Goal: Check status: Check status

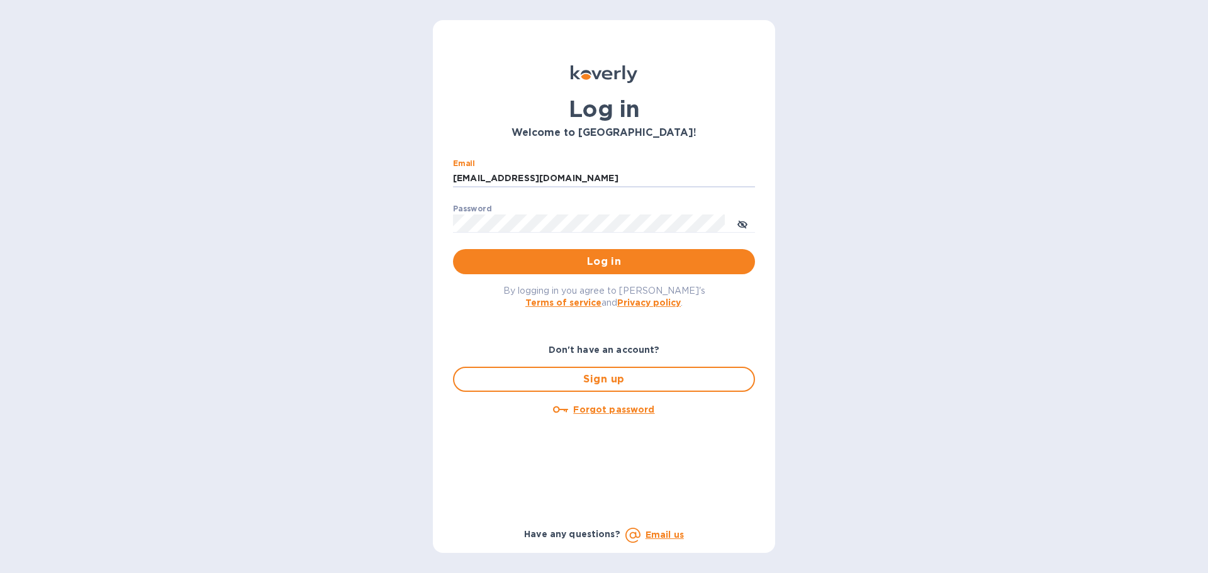
drag, startPoint x: 546, startPoint y: 179, endPoint x: 447, endPoint y: 178, distance: 99.4
click at [449, 177] on div "Email ssinger@intlfreight.net ​ Password ​ Log in" at bounding box center [604, 217] width 322 height 136
type input "ssinger@zarachlogistics.com"
click at [582, 266] on span "Log in" at bounding box center [604, 261] width 282 height 15
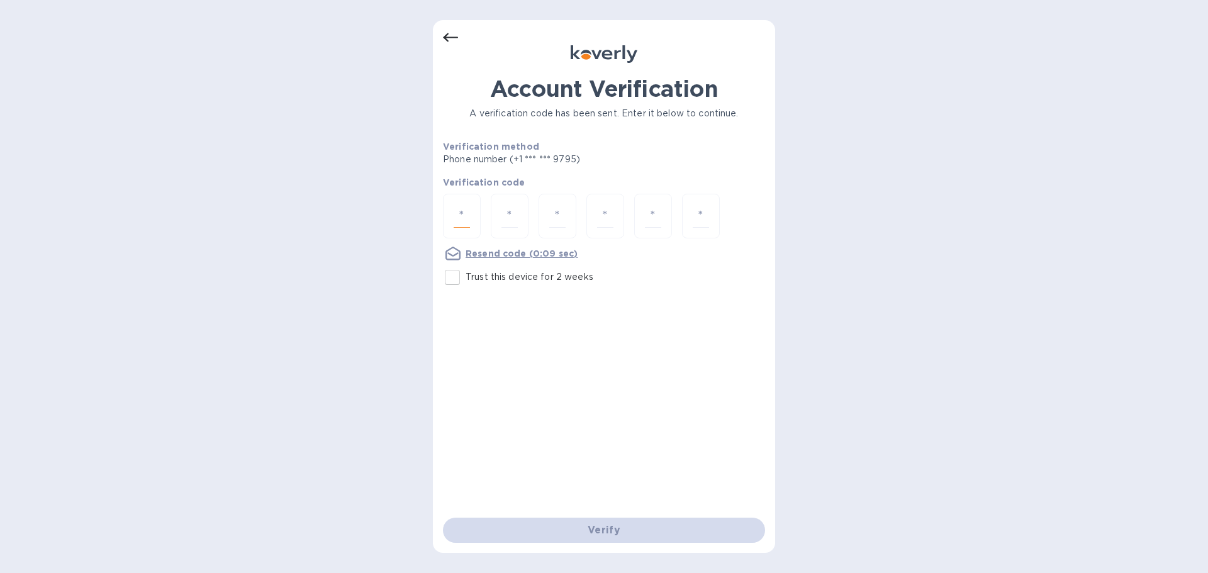
click at [455, 223] on input "number" at bounding box center [462, 216] width 16 height 23
type input "3"
type input "1"
type input "5"
type input "3"
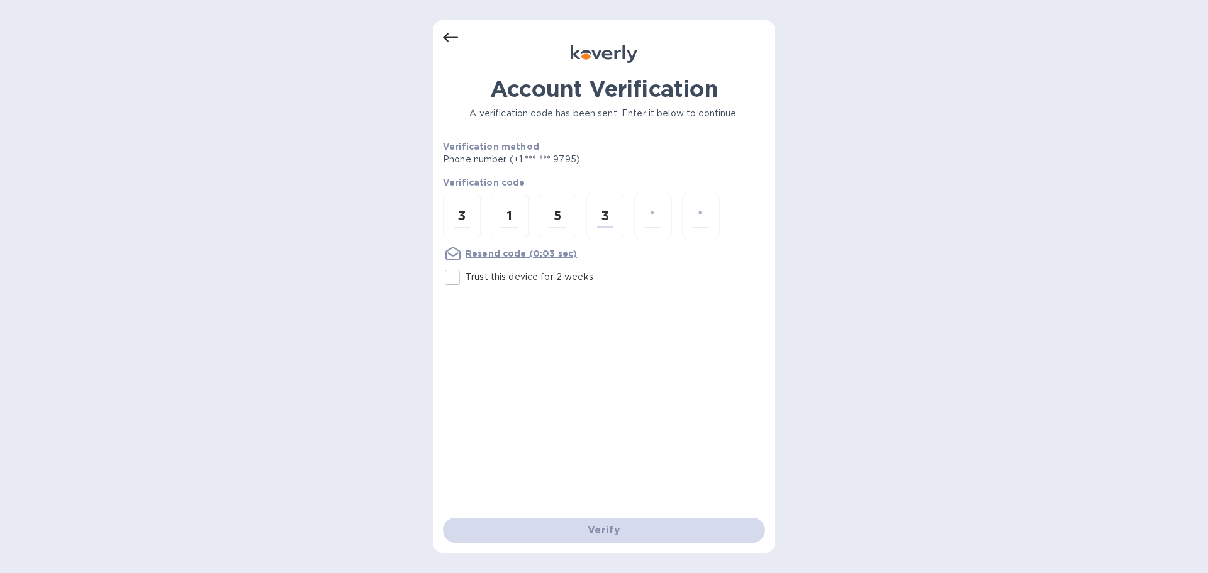
type input "3"
type input "2"
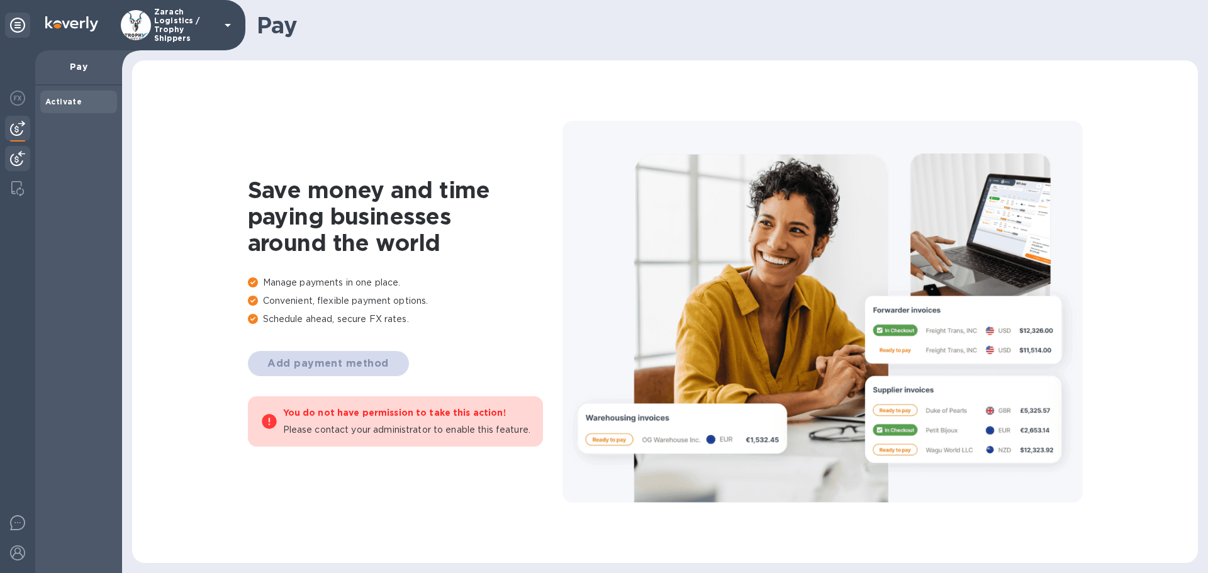
click at [21, 153] on img at bounding box center [17, 158] width 15 height 15
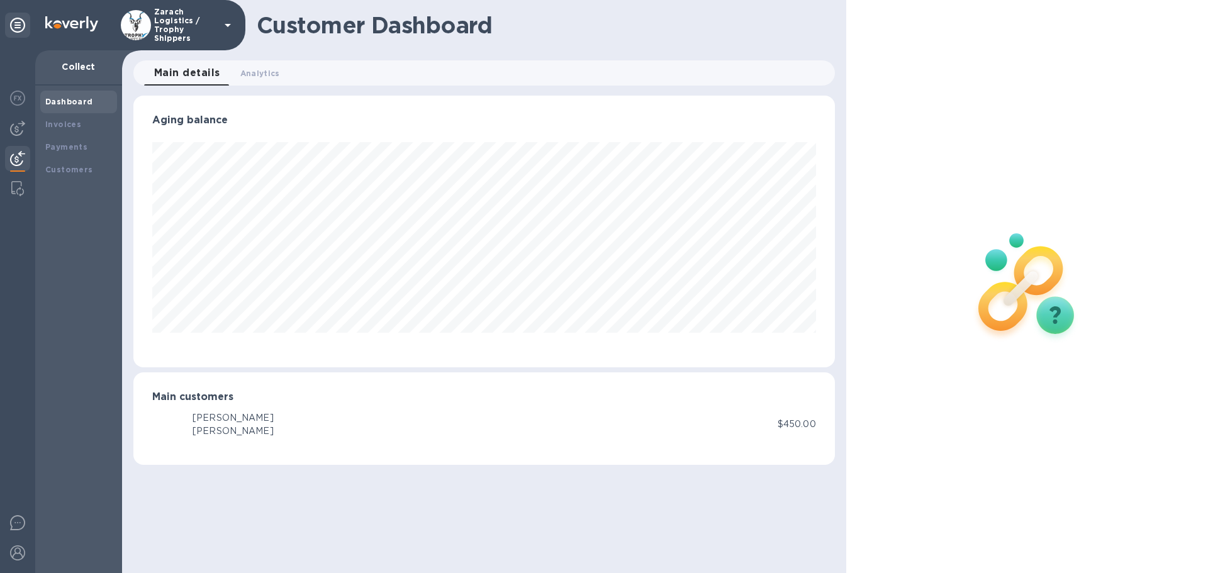
scroll to position [272, 701]
click at [53, 144] on b "Payments" at bounding box center [66, 146] width 42 height 9
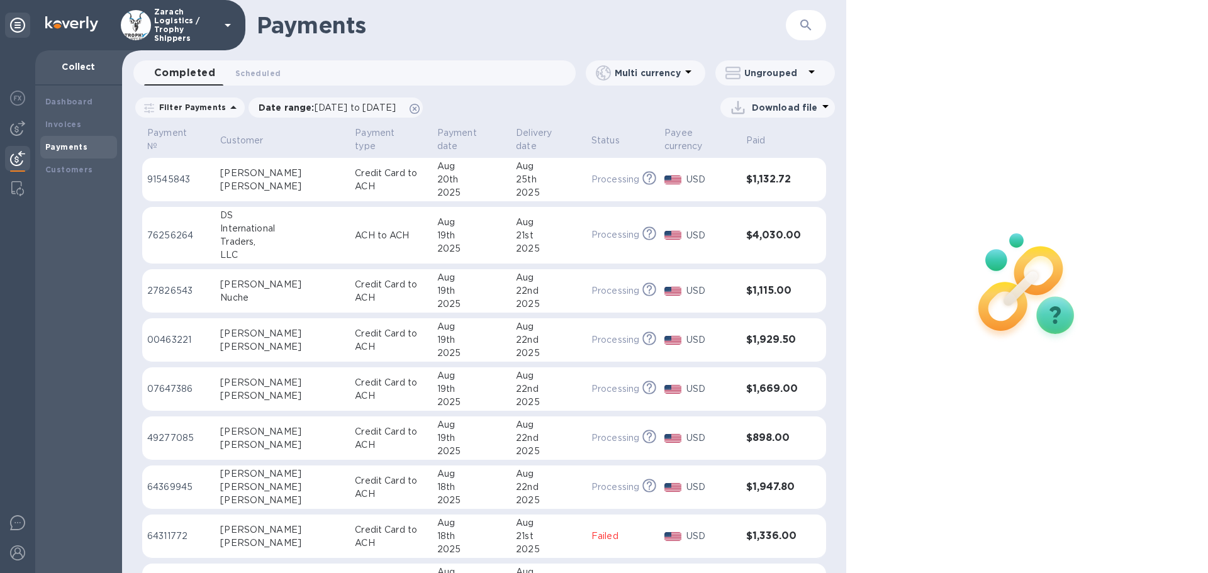
click at [174, 178] on p "91545843" at bounding box center [178, 179] width 63 height 13
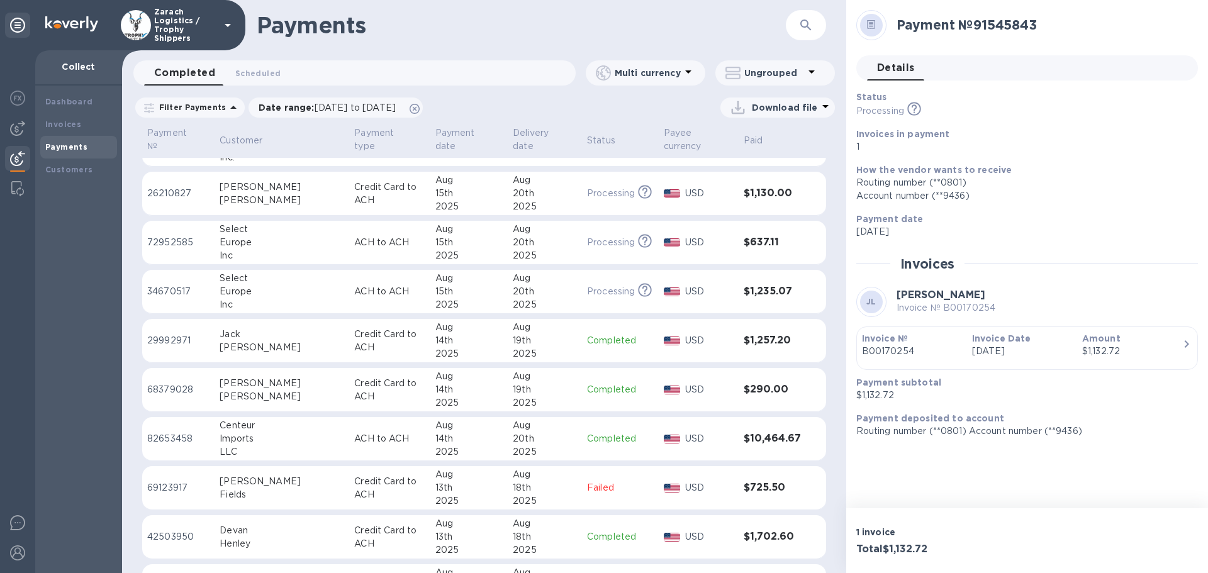
scroll to position [878, 0]
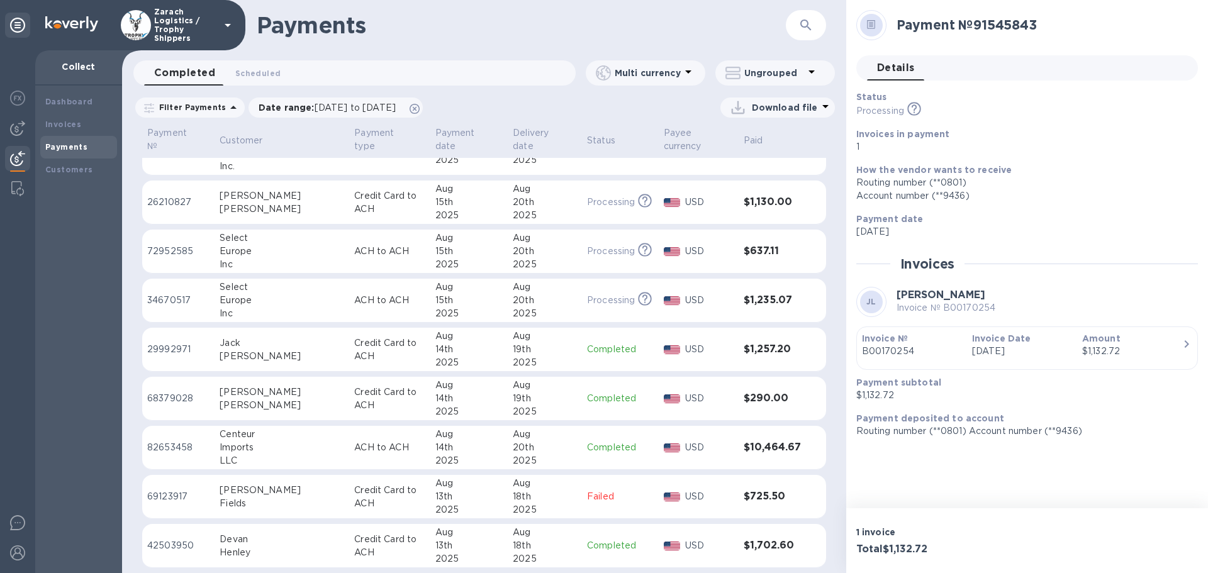
click at [163, 349] on p "29992971" at bounding box center [178, 349] width 62 height 13
click at [173, 398] on p "68379028" at bounding box center [178, 398] width 63 height 13
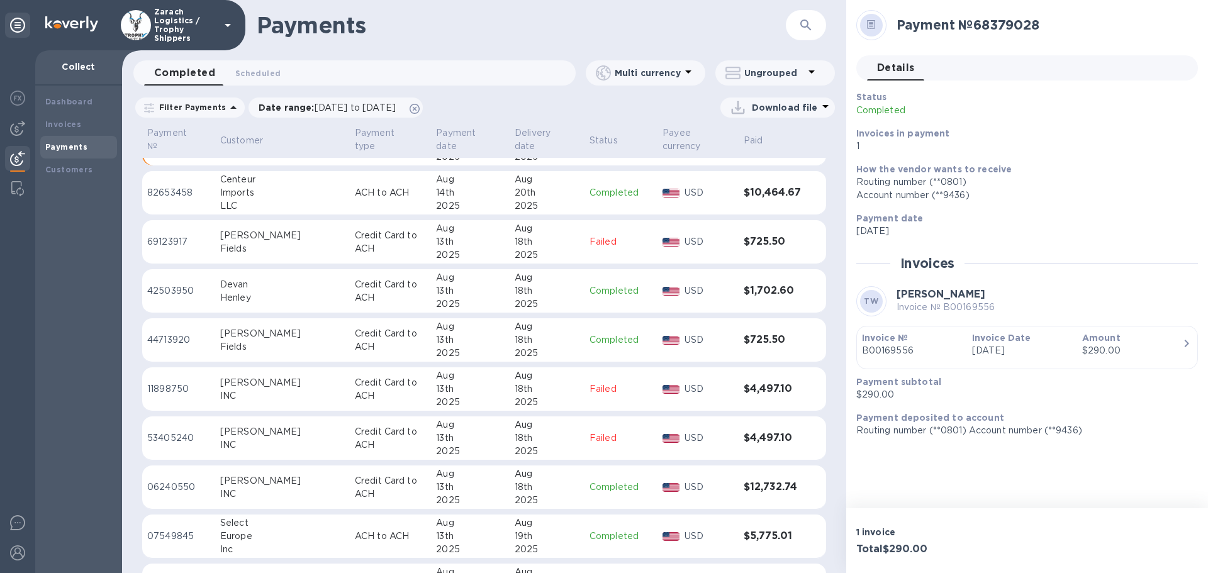
scroll to position [1322, 0]
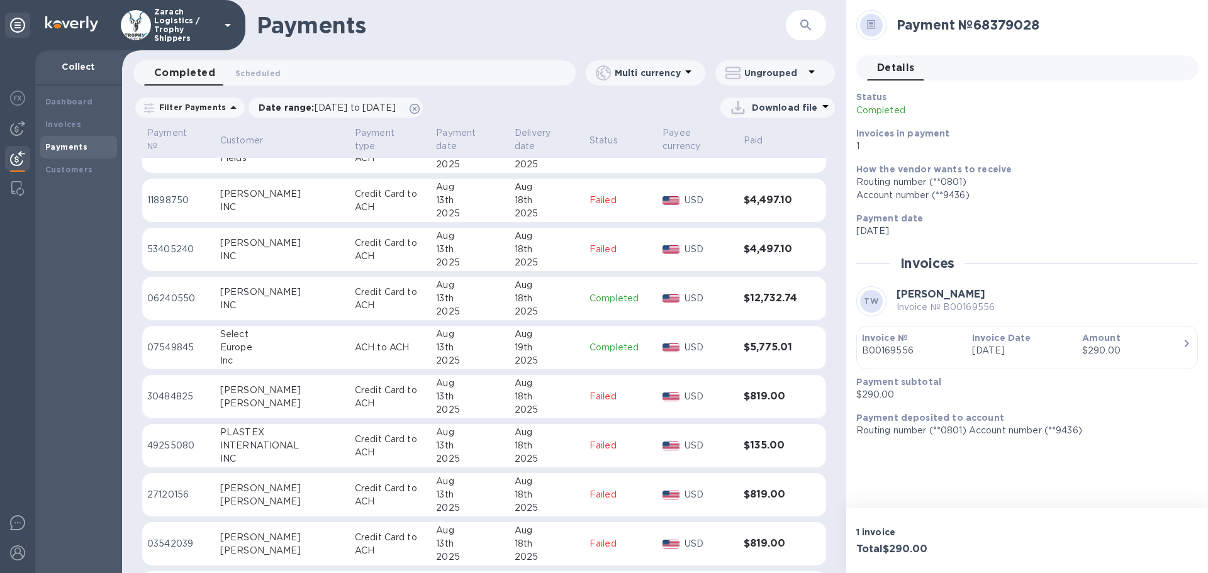
click at [189, 439] on p "49255080" at bounding box center [178, 445] width 63 height 13
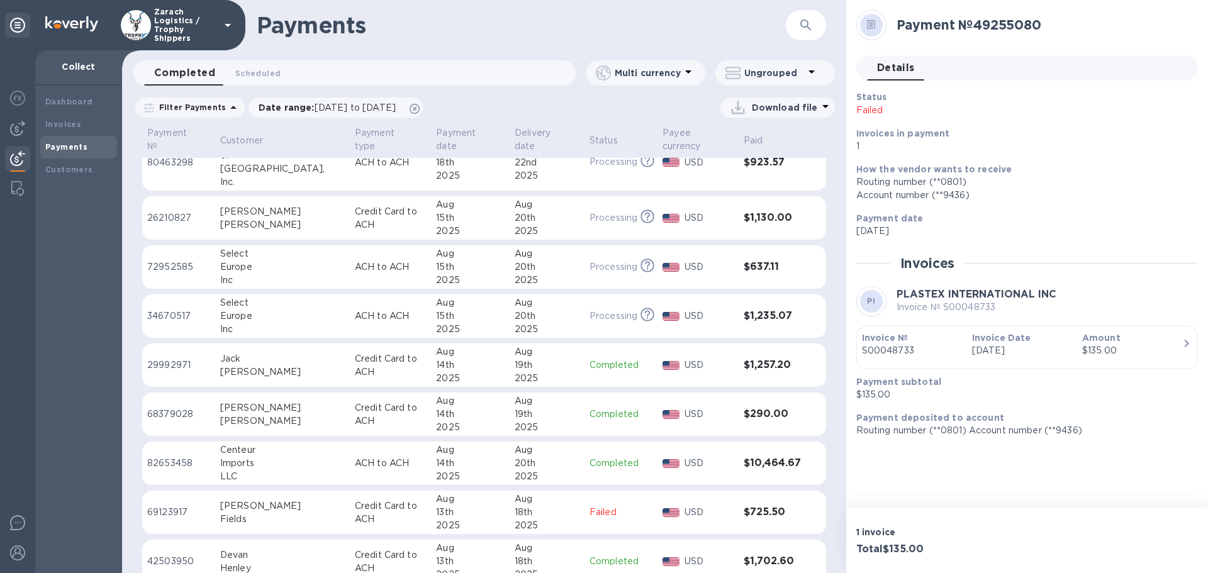
scroll to position [881, 0]
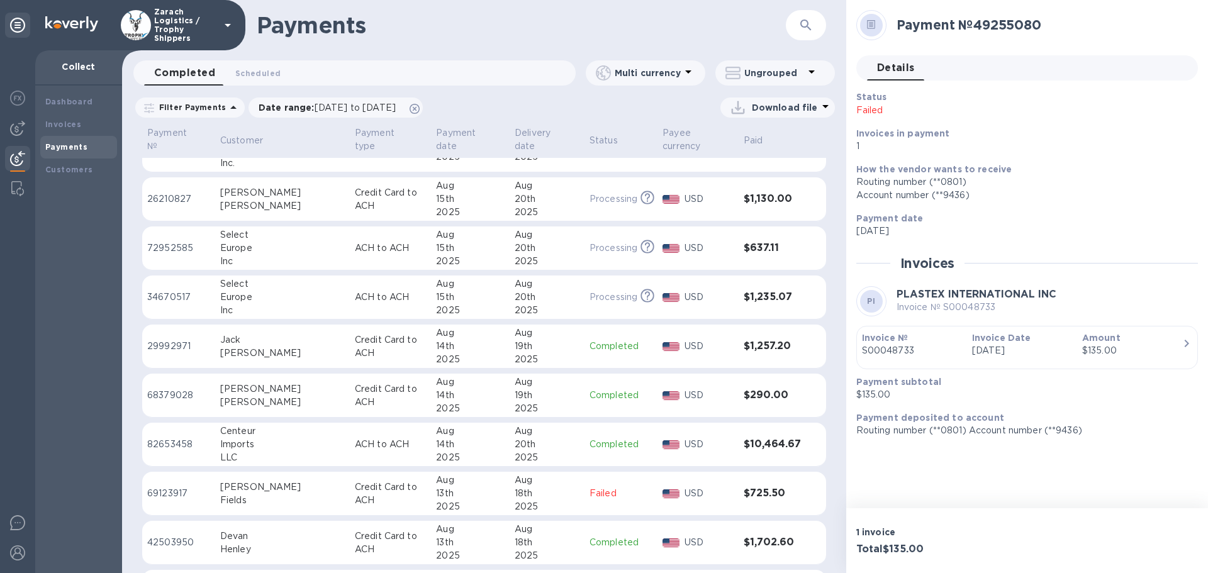
click at [183, 444] on p "82653458" at bounding box center [178, 444] width 63 height 13
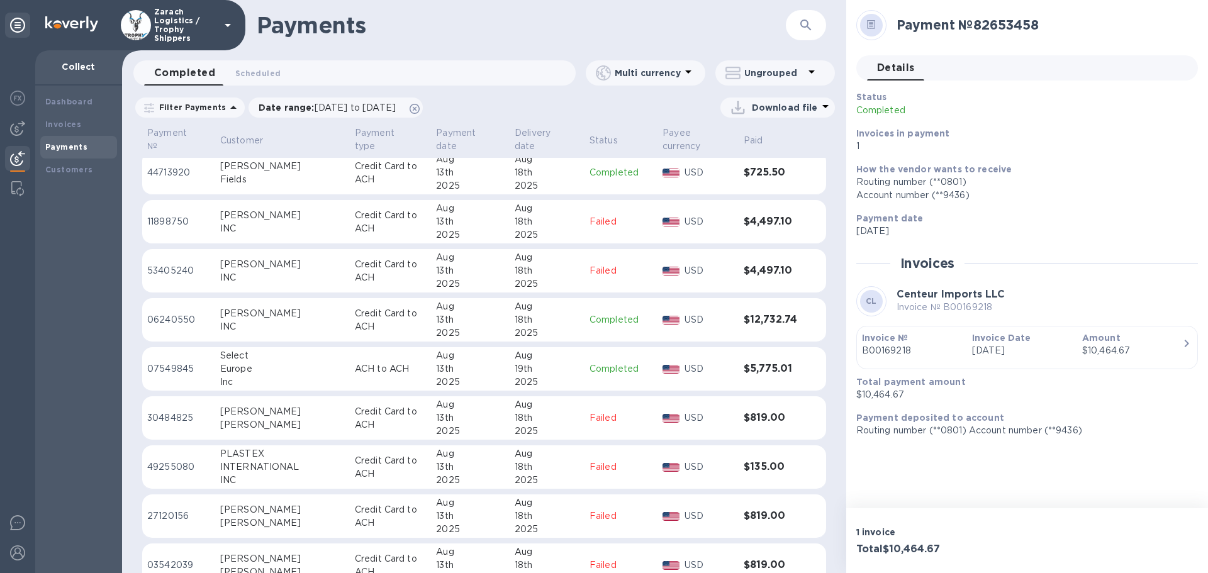
scroll to position [1322, 0]
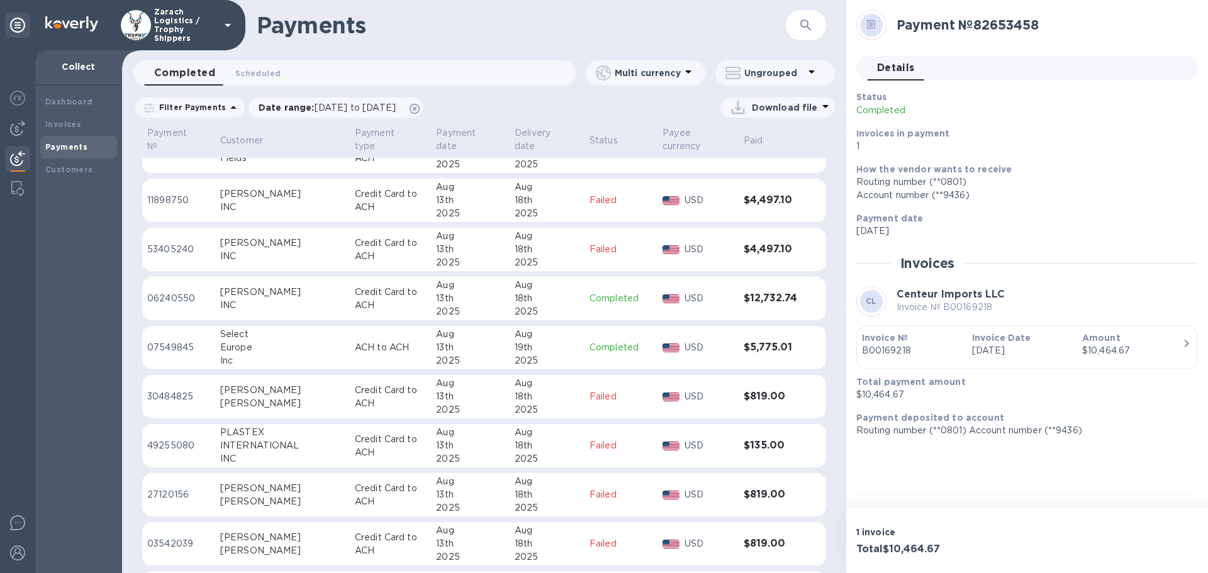
click at [176, 395] on p "30484825" at bounding box center [178, 396] width 63 height 13
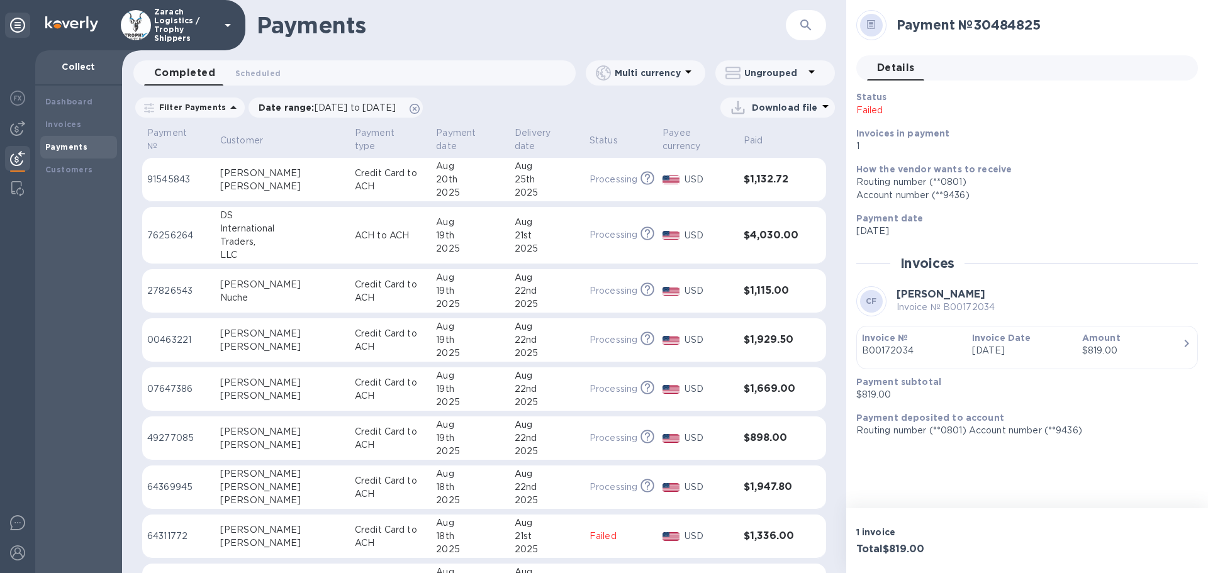
click at [171, 181] on p "91545843" at bounding box center [178, 179] width 63 height 13
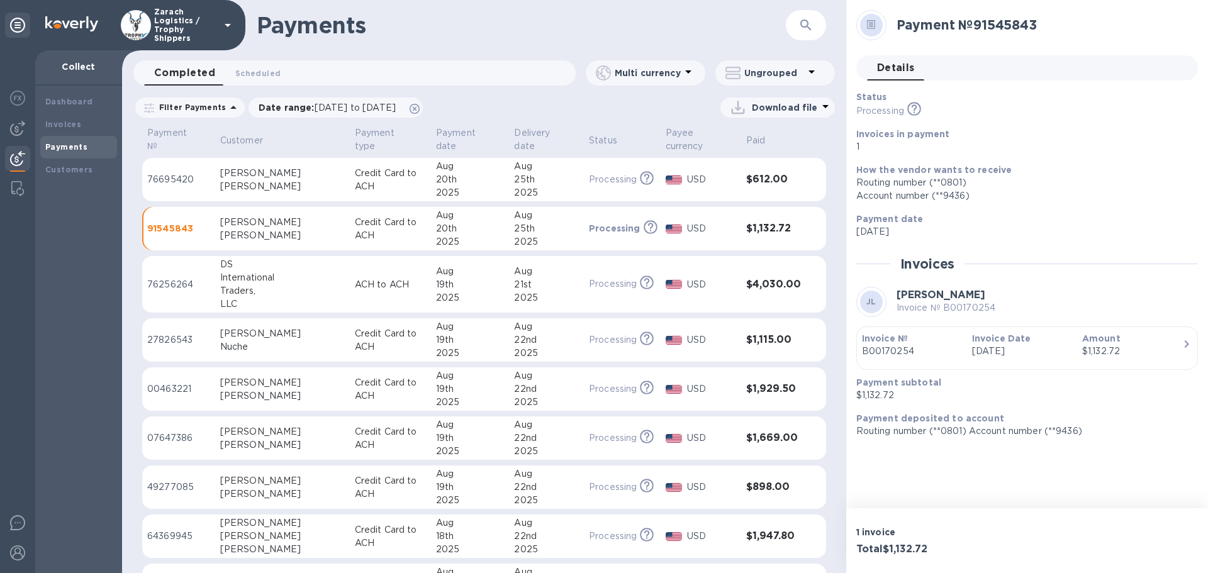
click at [184, 175] on p "76695420" at bounding box center [178, 179] width 63 height 13
